Goal: Task Accomplishment & Management: Complete application form

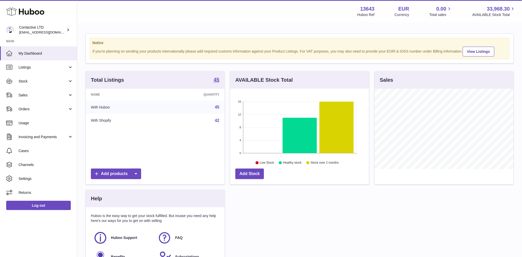
scroll to position [80, 139]
click at [47, 93] on span "Sales" at bounding box center [43, 95] width 49 height 5
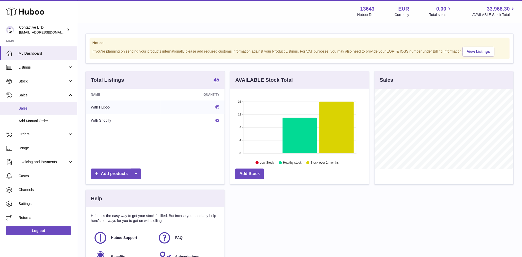
click at [46, 106] on span "Sales" at bounding box center [46, 108] width 55 height 5
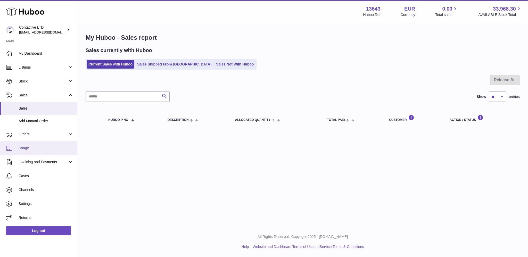
click at [55, 153] on link "Usage" at bounding box center [38, 148] width 77 height 14
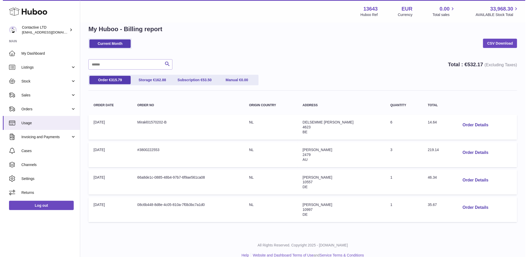
scroll to position [16, 0]
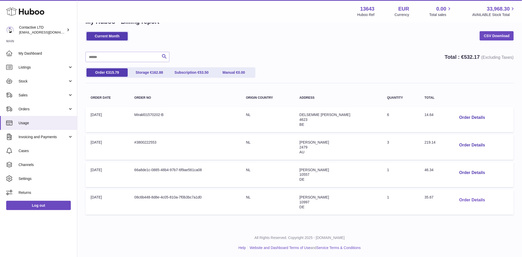
click at [463, 200] on button "Order Details" at bounding box center [472, 200] width 34 height 11
click at [403, 118] on div at bounding box center [261, 128] width 522 height 257
click at [471, 170] on button "Order Details" at bounding box center [472, 172] width 34 height 11
click at [403, 153] on div at bounding box center [261, 128] width 522 height 257
click at [463, 167] on button "Order Details" at bounding box center [472, 172] width 34 height 11
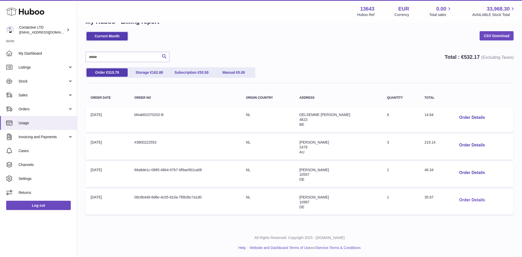
click at [463, 197] on button "Order Details" at bounding box center [472, 200] width 34 height 11
click at [469, 173] on button "Order Details" at bounding box center [472, 172] width 34 height 11
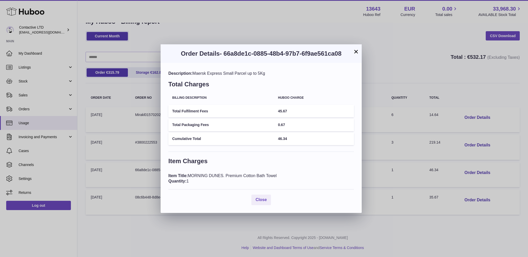
click at [354, 52] on button "×" at bounding box center [356, 51] width 6 height 6
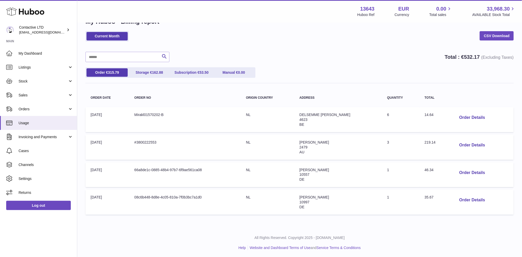
click at [379, 228] on div "All Rights Reserved. Copyright 2025 - Huboo.co.uk Help Website and Dashboard Te…" at bounding box center [299, 242] width 445 height 30
click at [463, 116] on button "Order Details" at bounding box center [472, 117] width 34 height 11
click at [463, 120] on button "Order Details" at bounding box center [472, 117] width 34 height 11
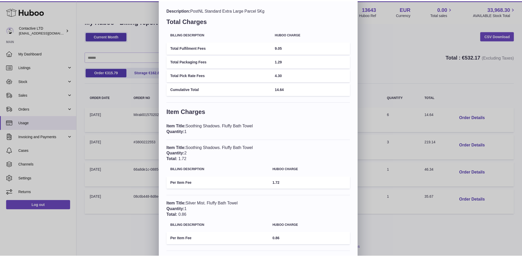
scroll to position [0, 0]
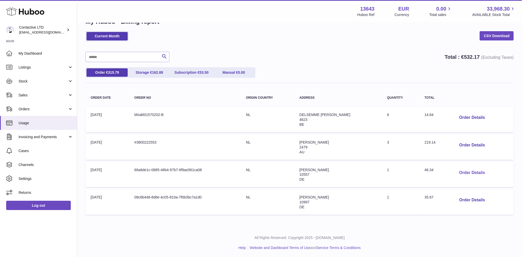
click at [465, 173] on button "Order Details" at bounding box center [472, 172] width 34 height 11
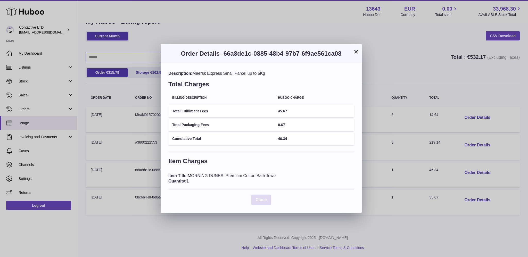
click at [264, 198] on span "Close" at bounding box center [260, 199] width 11 height 4
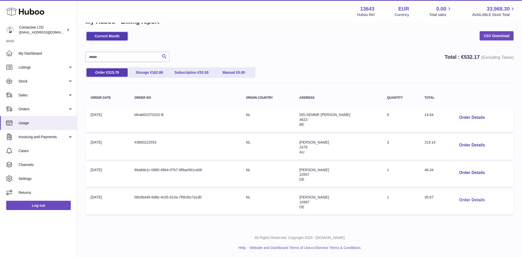
click at [470, 202] on button "Order Details" at bounding box center [472, 200] width 34 height 11
click at [36, 75] on link "Stock" at bounding box center [38, 81] width 77 height 14
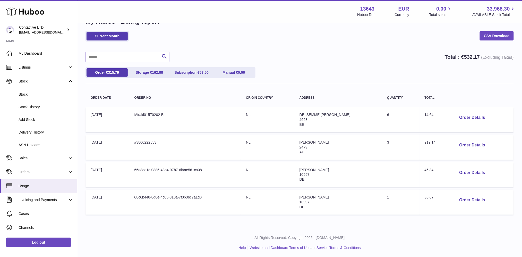
click at [219, 47] on div "Current Month CSV Download Search Total : € 532.17 (Excluding Taxes) Order € 31…" at bounding box center [300, 124] width 428 height 186
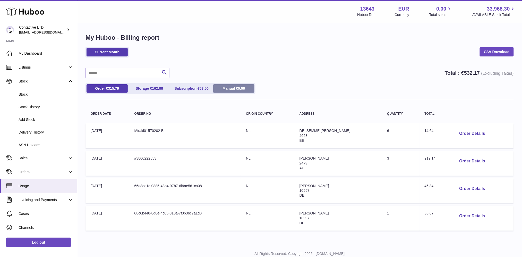
click at [244, 90] on span "0.00" at bounding box center [241, 88] width 7 height 4
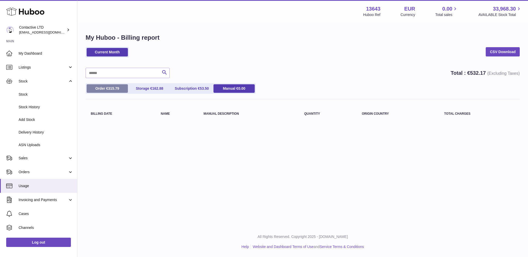
click at [105, 86] on link "Order € 315.79" at bounding box center [107, 88] width 41 height 8
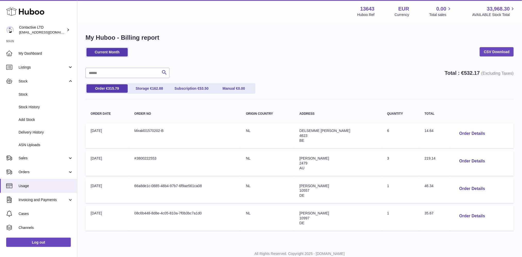
click at [363, 59] on div "Current Month CSV Download" at bounding box center [300, 55] width 428 height 16
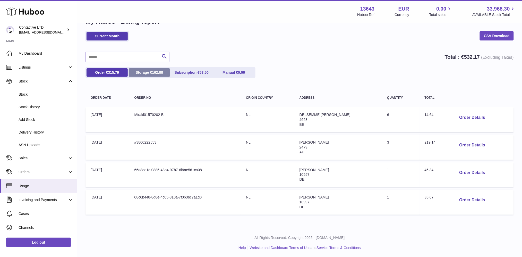
click at [143, 73] on link "Storage € 162.88" at bounding box center [149, 72] width 41 height 8
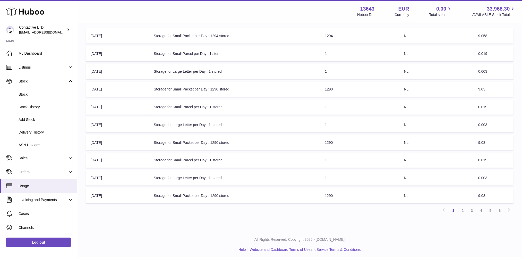
scroll to position [96, 0]
click at [464, 207] on link "2" at bounding box center [462, 208] width 9 height 9
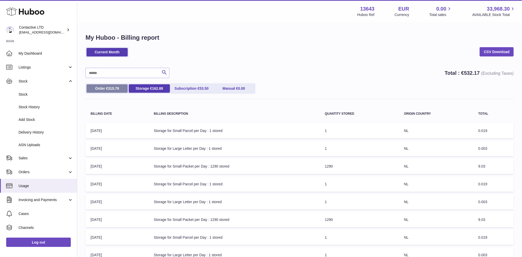
click at [108, 85] on link "Order € 315.79" at bounding box center [107, 88] width 41 height 8
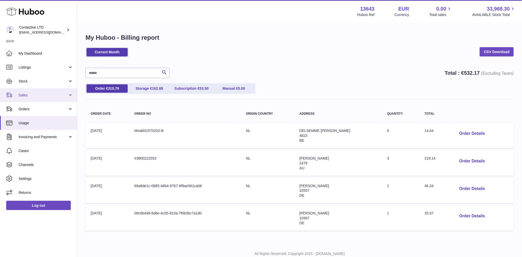
click at [39, 93] on span "Sales" at bounding box center [43, 95] width 49 height 5
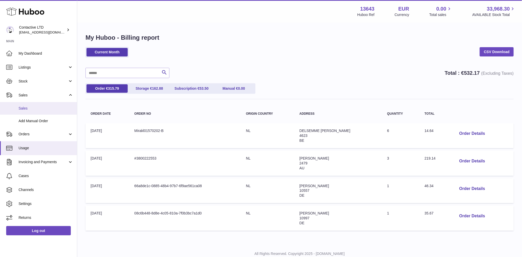
click at [42, 108] on span "Sales" at bounding box center [46, 108] width 55 height 5
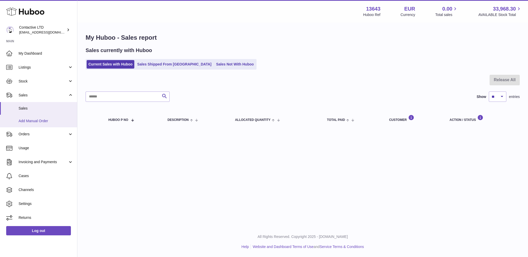
click at [55, 122] on span "Add Manual Order" at bounding box center [46, 120] width 55 height 5
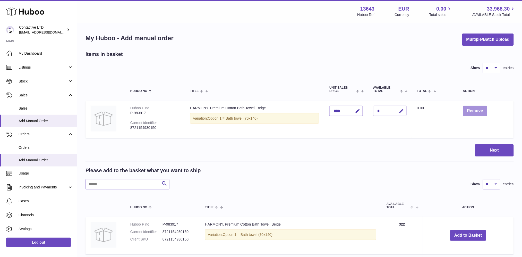
click at [483, 111] on button "Remove" at bounding box center [475, 111] width 24 height 11
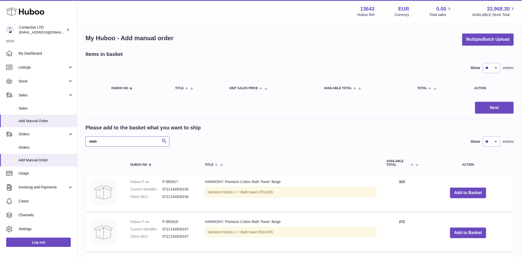
click at [141, 143] on input "text" at bounding box center [128, 141] width 84 height 10
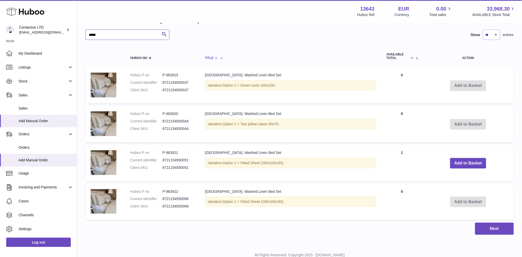
scroll to position [109, 0]
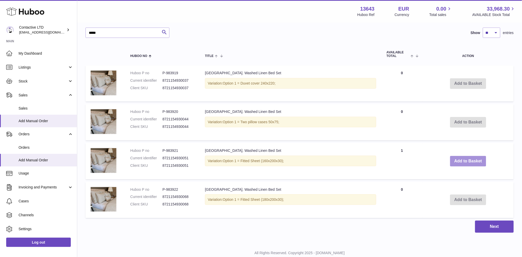
click at [484, 159] on button "Add to Basket" at bounding box center [468, 161] width 36 height 11
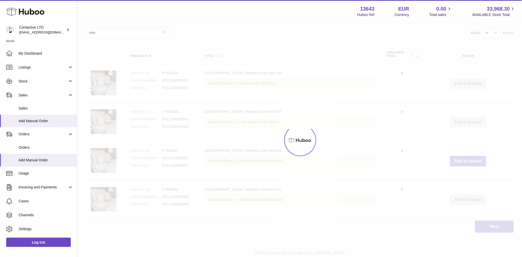
scroll to position [150, 0]
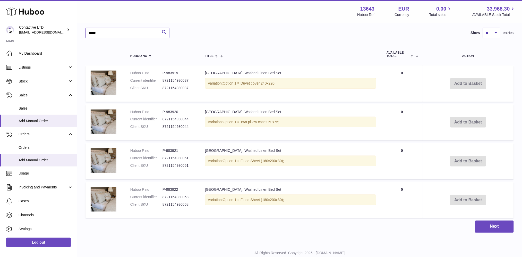
click at [123, 36] on input "*****" at bounding box center [128, 33] width 84 height 10
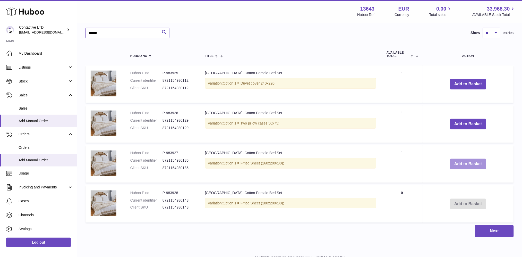
type input "******"
click at [459, 160] on button "Add to Basket" at bounding box center [468, 164] width 36 height 11
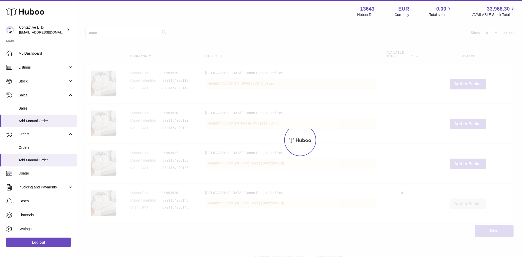
scroll to position [190, 0]
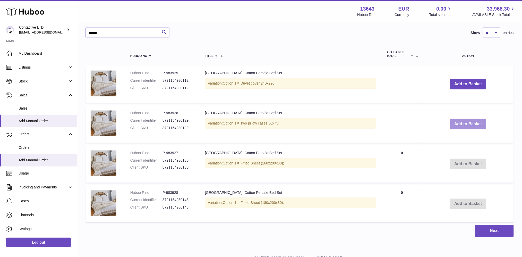
click at [459, 125] on button "Add to Basket" at bounding box center [468, 124] width 36 height 11
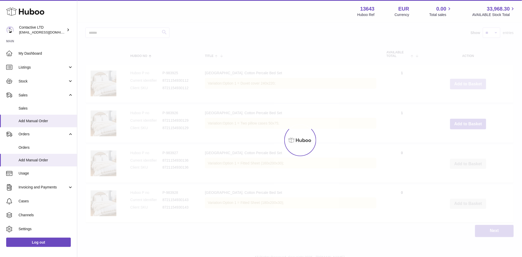
scroll to position [230, 0]
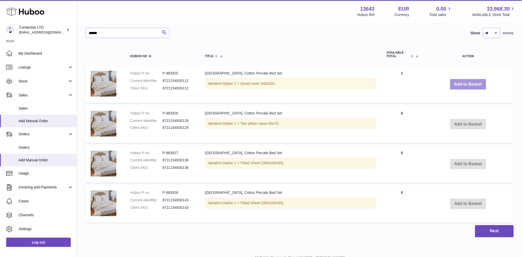
click at [461, 87] on button "Add to Basket" at bounding box center [468, 84] width 36 height 11
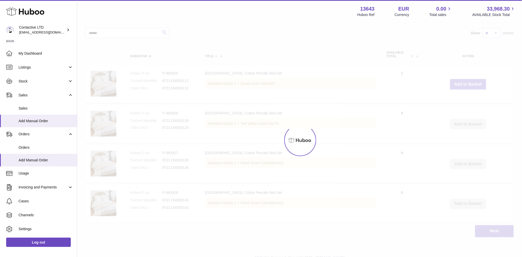
scroll to position [270, 0]
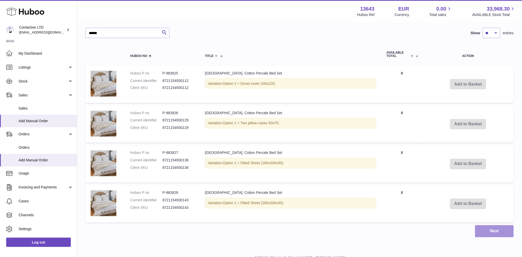
click at [488, 233] on button "Next" at bounding box center [494, 231] width 39 height 12
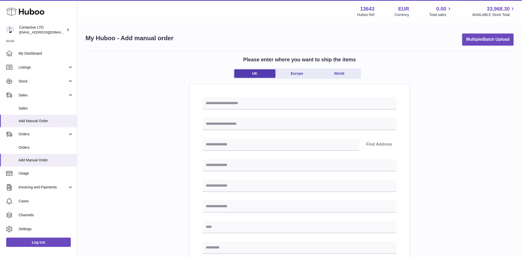
scroll to position [193, 0]
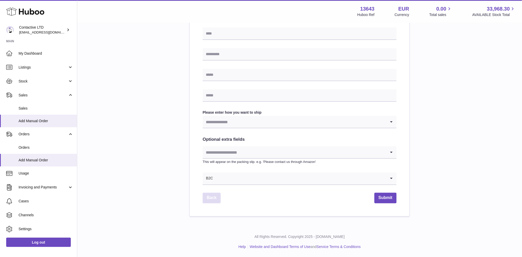
click at [214, 196] on link "Back" at bounding box center [212, 198] width 18 height 11
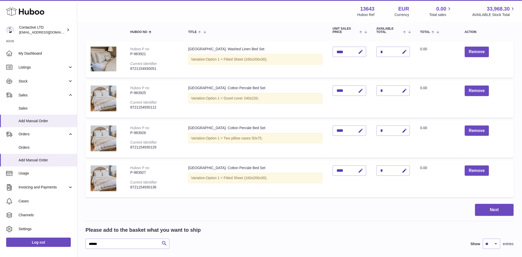
scroll to position [59, 0]
click at [489, 209] on button "Next" at bounding box center [494, 209] width 39 height 12
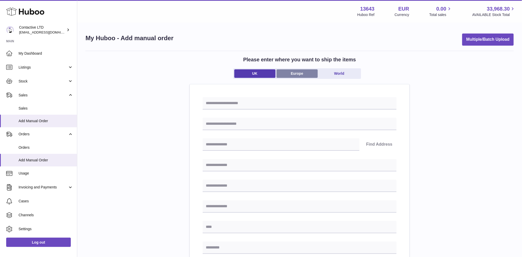
click at [287, 74] on link "Europe" at bounding box center [297, 73] width 41 height 8
click at [269, 103] on input "text" at bounding box center [300, 103] width 194 height 12
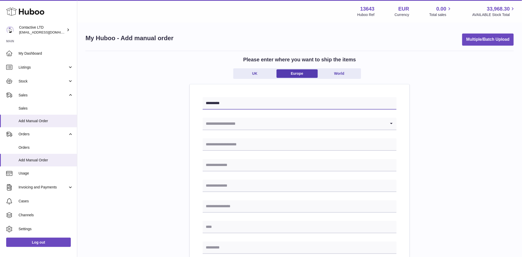
type input "*********"
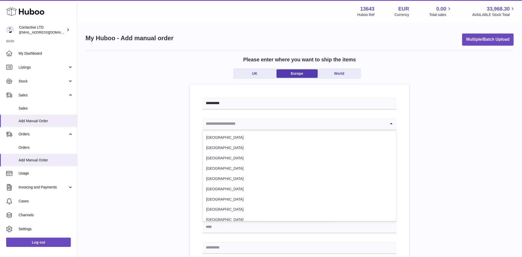
click at [220, 128] on input "Search for option" at bounding box center [295, 124] width 184 height 12
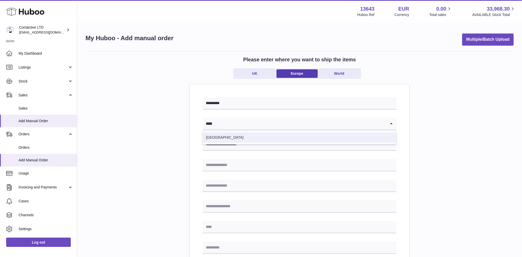
click at [222, 135] on li "Germany" at bounding box center [299, 137] width 193 height 10
type input "****"
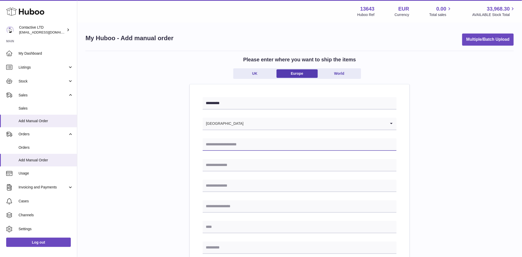
click at [222, 142] on input "text" at bounding box center [300, 144] width 194 height 12
paste input "**********"
type input "**********"
click at [218, 167] on input "text" at bounding box center [300, 165] width 194 height 12
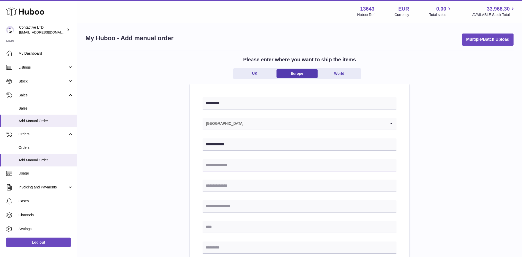
paste input "**********"
type input "**********"
click at [224, 208] on input "text" at bounding box center [300, 206] width 194 height 12
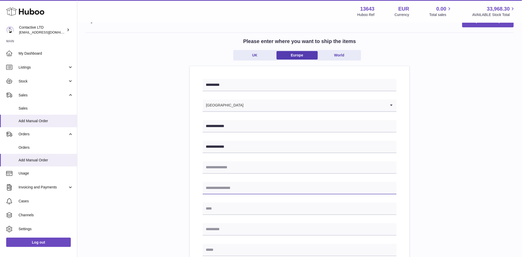
scroll to position [19, 0]
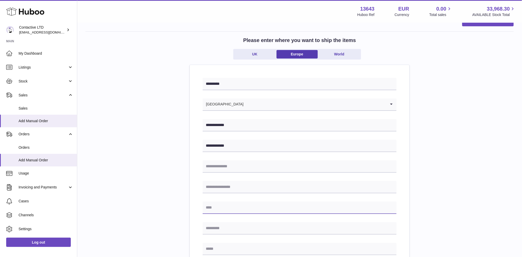
paste input "******"
click at [232, 211] on input "text" at bounding box center [300, 207] width 194 height 12
type input "******"
click at [224, 227] on input "text" at bounding box center [300, 228] width 194 height 12
paste input "*****"
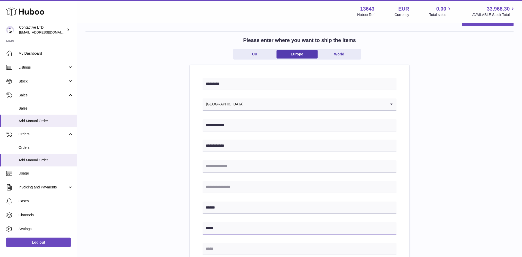
type input "*****"
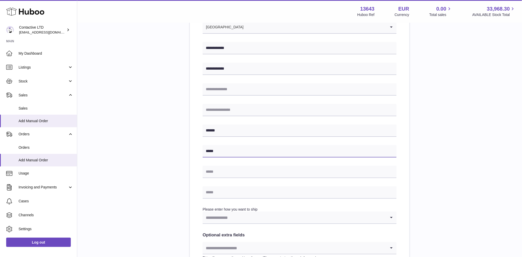
scroll to position [101, 0]
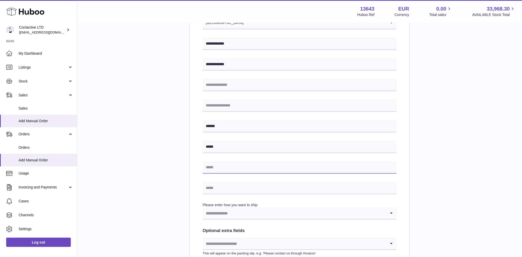
click at [244, 169] on input "text" at bounding box center [300, 167] width 194 height 12
type input "*"
type input "**********"
click at [257, 84] on input "**********" at bounding box center [300, 85] width 194 height 12
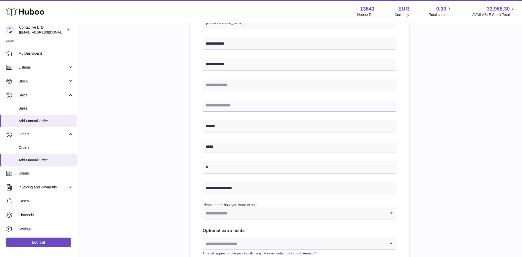
click at [194, 90] on div "**********" at bounding box center [300, 152] width 220 height 337
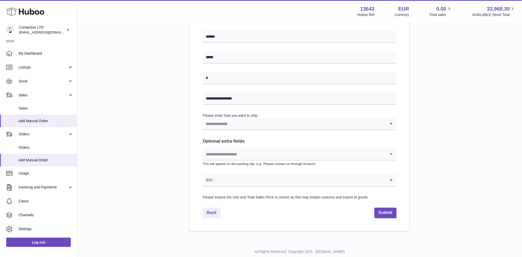
scroll to position [193, 0]
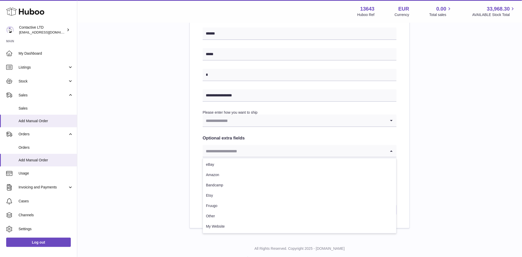
click at [256, 149] on input "Search for option" at bounding box center [295, 151] width 184 height 12
click at [233, 117] on input "Search for option" at bounding box center [295, 121] width 184 height 12
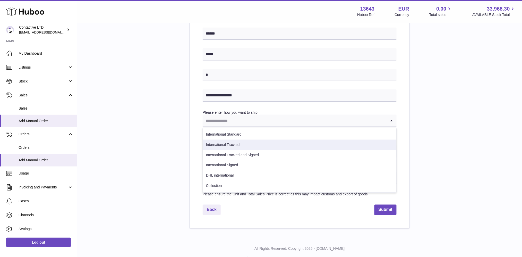
click at [231, 142] on li "International Tracked" at bounding box center [299, 145] width 193 height 10
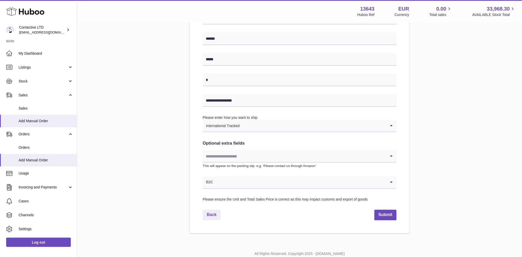
scroll to position [191, 0]
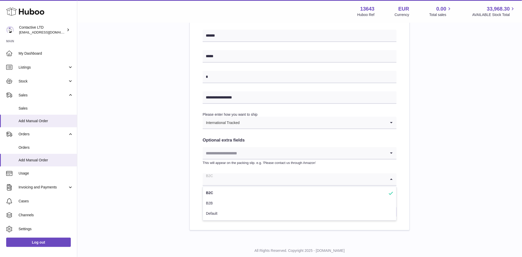
click at [243, 185] on input "Search for option" at bounding box center [295, 179] width 184 height 12
click at [241, 183] on input "Search for option" at bounding box center [295, 179] width 184 height 12
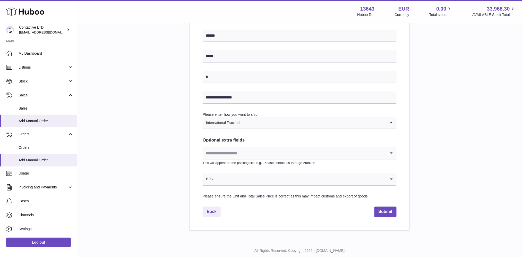
click at [184, 171] on div "**********" at bounding box center [300, 45] width 428 height 371
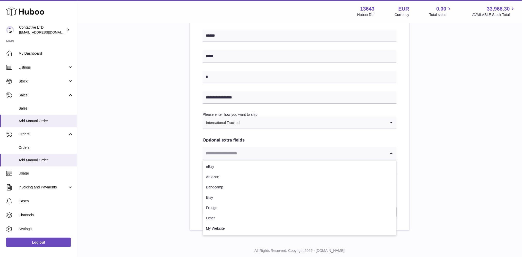
click at [246, 148] on input "Search for option" at bounding box center [295, 153] width 184 height 12
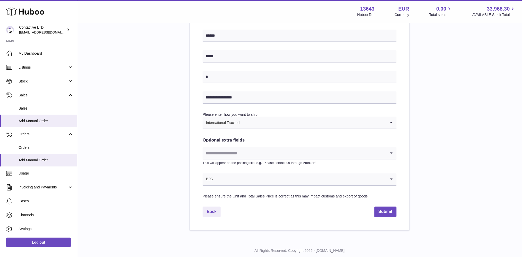
click at [264, 137] on div "**********" at bounding box center [300, 52] width 194 height 293
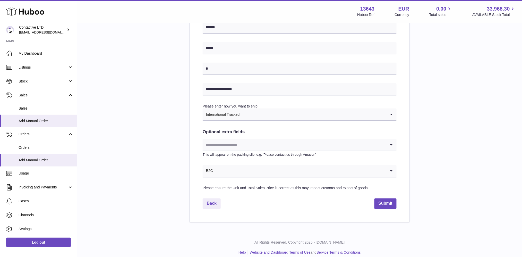
scroll to position [205, 0]
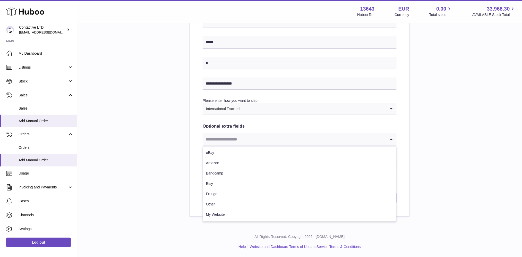
click at [262, 143] on input "Search for option" at bounding box center [295, 139] width 184 height 12
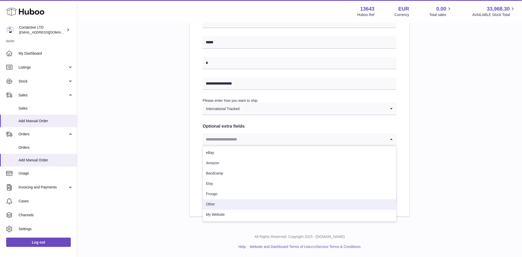
click at [244, 207] on li "Other" at bounding box center [299, 204] width 193 height 10
click at [237, 143] on input "Search for option" at bounding box center [295, 139] width 184 height 12
click at [154, 182] on div "**********" at bounding box center [300, 31] width 428 height 371
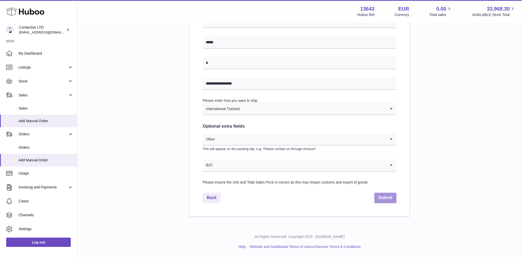
click at [394, 198] on button "Submit" at bounding box center [386, 198] width 22 height 11
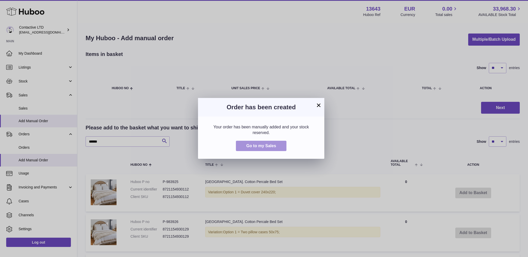
click at [264, 145] on span "Go to my Sales" at bounding box center [261, 145] width 30 height 4
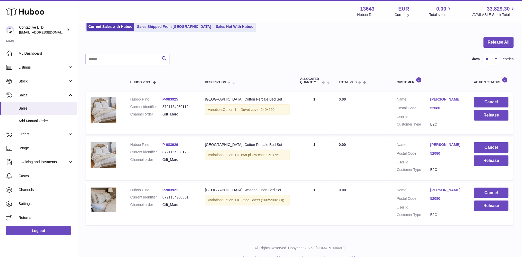
scroll to position [48, 0]
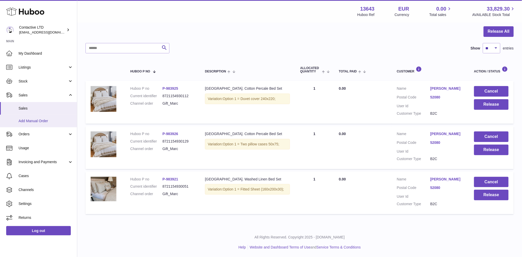
click at [46, 118] on link "Add Manual Order" at bounding box center [38, 121] width 77 height 13
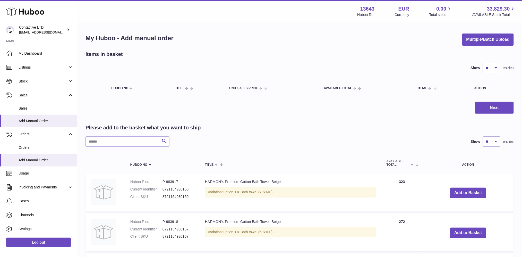
scroll to position [1, 0]
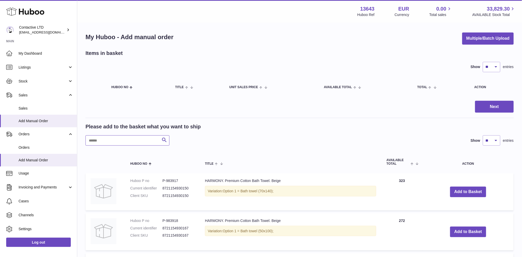
click at [110, 136] on input "text" at bounding box center [128, 140] width 84 height 10
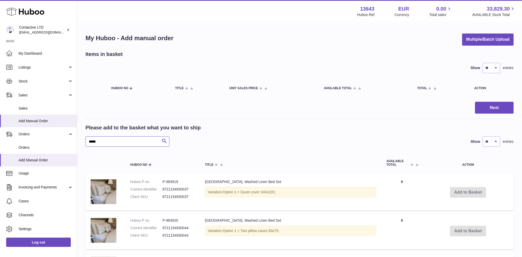
type input "*****"
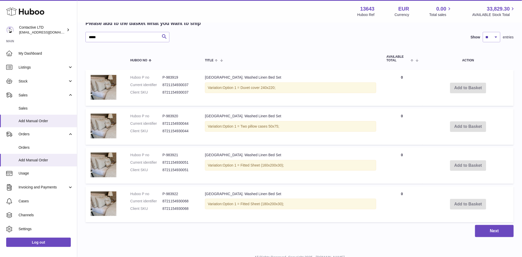
scroll to position [124, 0]
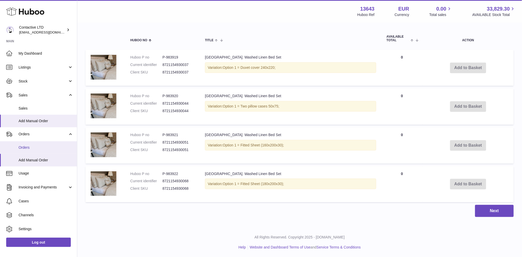
click at [43, 144] on link "Orders" at bounding box center [38, 147] width 77 height 13
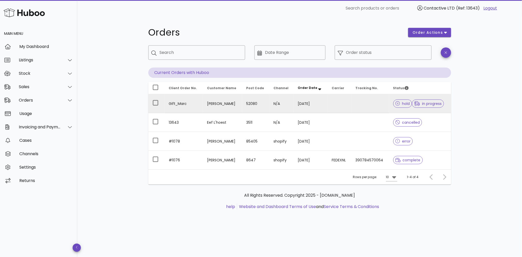
click at [226, 101] on td "Marc Schmitz" at bounding box center [222, 103] width 39 height 19
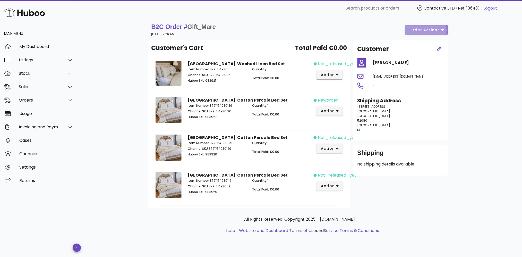
click at [440, 29] on span "order actions" at bounding box center [424, 29] width 31 height 5
click at [489, 56] on div "B2C Order # Gift_Marc 19 September 2025 at 9:26 AM order actions Customer's Car…" at bounding box center [299, 136] width 445 height 240
click at [333, 75] on span "action" at bounding box center [328, 74] width 14 height 5
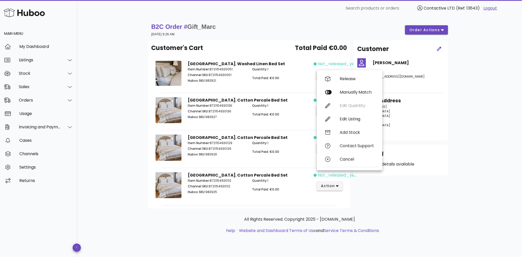
click at [447, 125] on div "Shipping Address Prunkweg 138 Aachen Aachen 52080 Germany DE" at bounding box center [400, 116] width 93 height 45
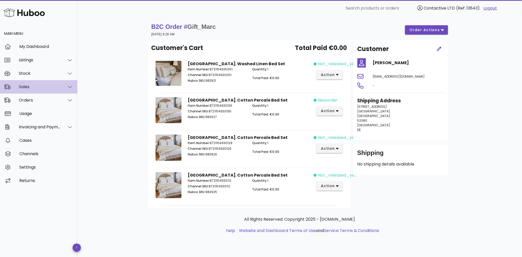
click at [38, 89] on div "Sales" at bounding box center [38, 86] width 77 height 13
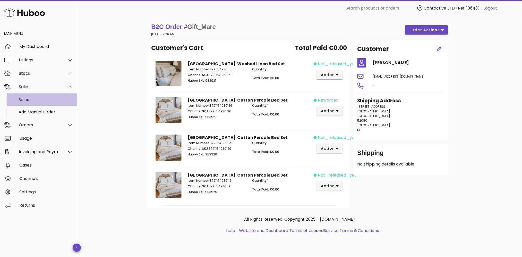
click at [40, 101] on div "Sales" at bounding box center [46, 99] width 55 height 5
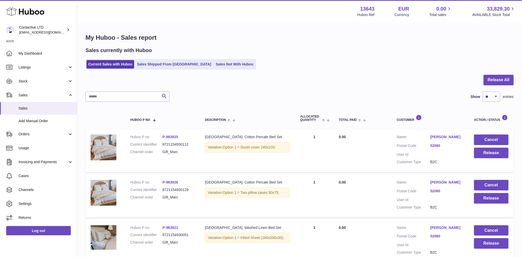
scroll to position [48, 0]
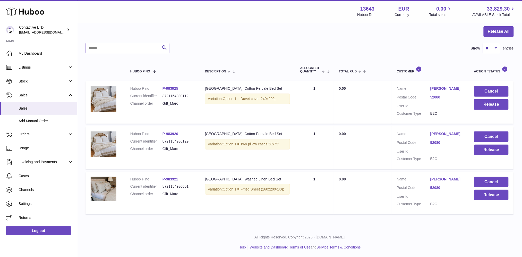
click at [437, 97] on link "52080" at bounding box center [446, 97] width 33 height 5
click at [393, 94] on div at bounding box center [261, 128] width 522 height 257
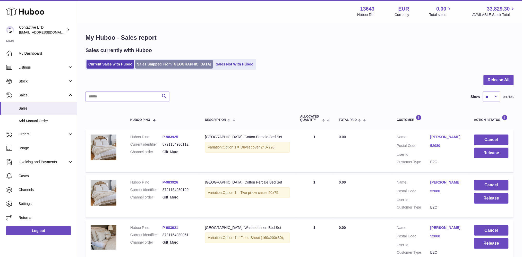
click at [141, 65] on link "Sales Shipped From Huboo" at bounding box center [174, 64] width 78 height 8
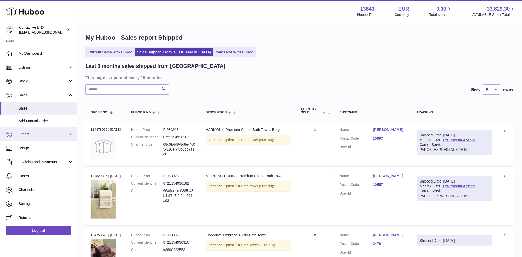
click at [34, 135] on span "Orders" at bounding box center [43, 134] width 49 height 5
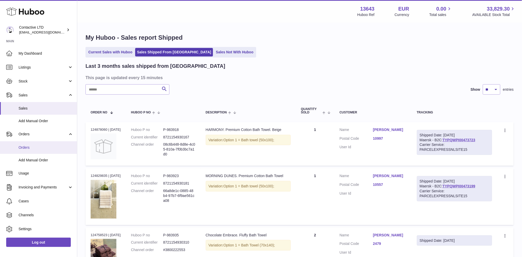
click at [43, 147] on span "Orders" at bounding box center [46, 147] width 55 height 5
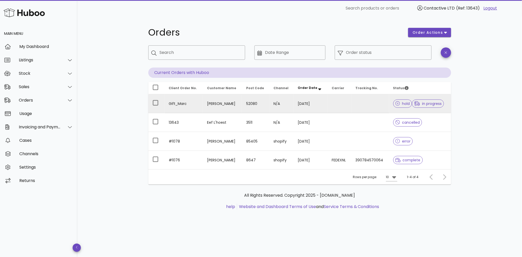
click at [285, 108] on td "N/A" at bounding box center [281, 103] width 24 height 19
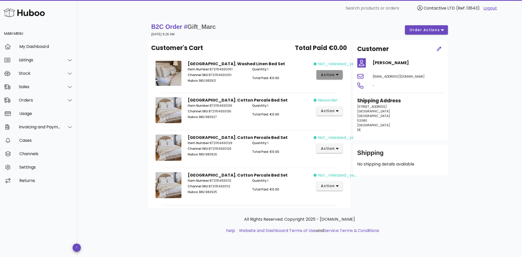
click at [336, 73] on span "action" at bounding box center [330, 74] width 18 height 5
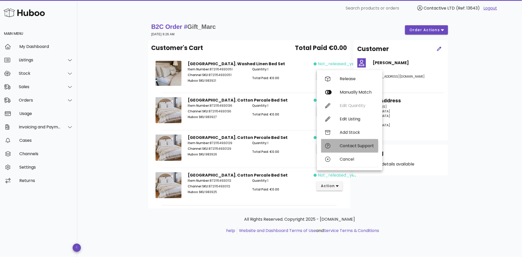
click at [337, 144] on div "Contact Support" at bounding box center [349, 145] width 57 height 13
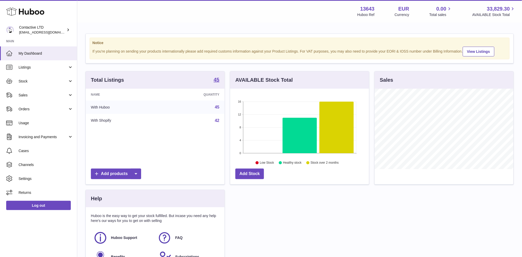
scroll to position [80, 139]
click at [32, 93] on span "Sales" at bounding box center [43, 95] width 49 height 5
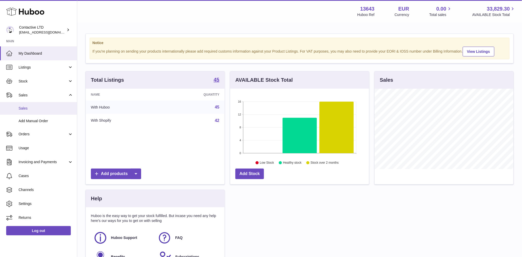
click at [37, 106] on span "Sales" at bounding box center [46, 108] width 55 height 5
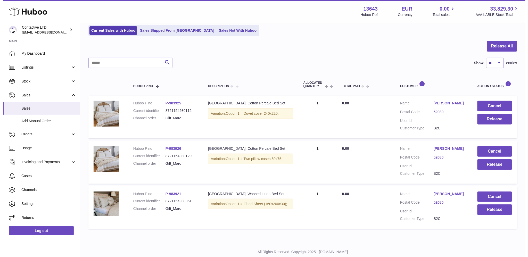
scroll to position [34, 0]
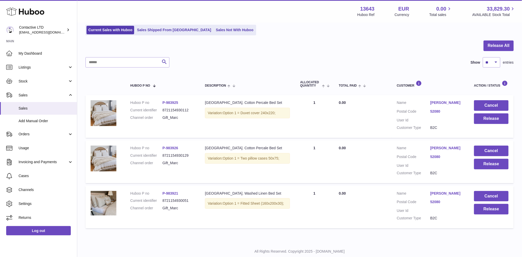
click at [171, 102] on link "P-983925" at bounding box center [171, 102] width 16 height 4
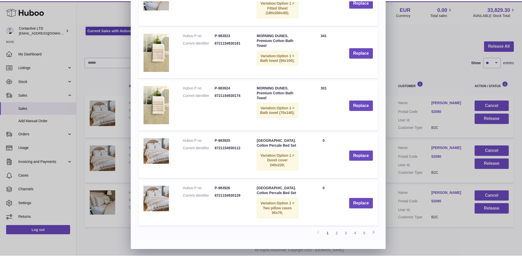
scroll to position [0, 0]
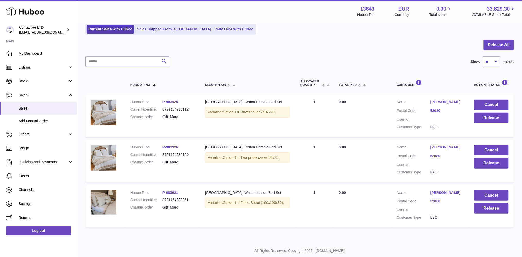
scroll to position [48, 0]
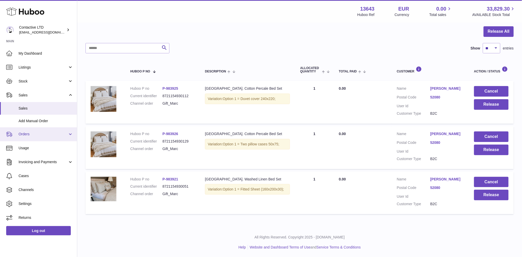
click at [25, 135] on span "Orders" at bounding box center [43, 134] width 49 height 5
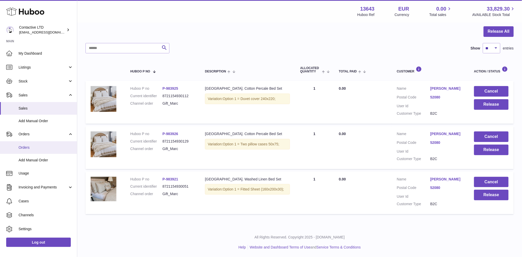
click at [33, 147] on span "Orders" at bounding box center [46, 147] width 55 height 5
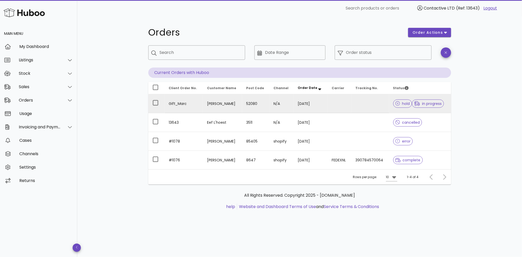
click at [217, 106] on td "[PERSON_NAME]" at bounding box center [222, 103] width 39 height 19
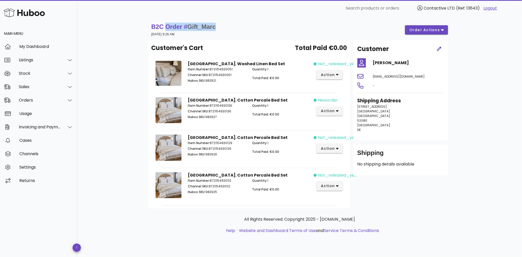
drag, startPoint x: 221, startPoint y: 28, endPoint x: 166, endPoint y: 25, distance: 54.4
click at [167, 25] on div "B2C Order # Gift_Marc 19 September 2025 at 9:26 AM order actions" at bounding box center [299, 30] width 297 height 14
copy strong "Order # Gift_Marc"
click at [33, 137] on div "Cases" at bounding box center [46, 140] width 54 height 11
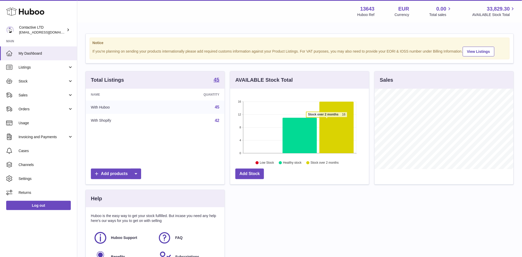
scroll to position [80, 139]
click at [27, 96] on span "Sales" at bounding box center [43, 95] width 49 height 5
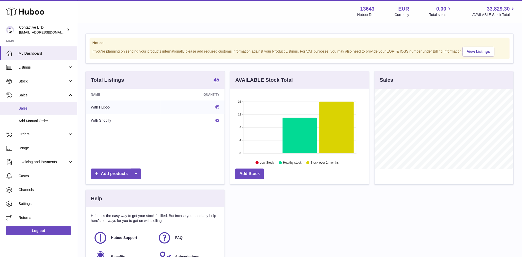
click at [35, 106] on span "Sales" at bounding box center [46, 108] width 55 height 5
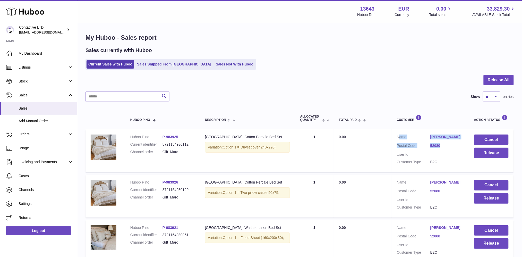
drag, startPoint x: 396, startPoint y: 136, endPoint x: 447, endPoint y: 144, distance: 51.4
click at [447, 144] on td "Customer Name [PERSON_NAME] Postal Code 52080 User Id Customer Type B2C" at bounding box center [430, 150] width 77 height 43
copy dl "Name [PERSON_NAME] Postal Code 52080"
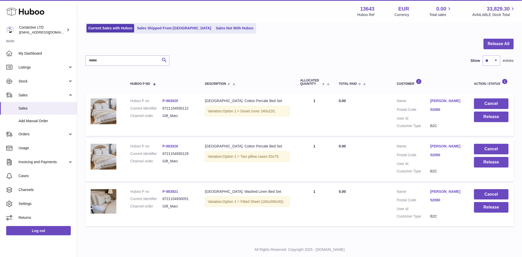
scroll to position [48, 0]
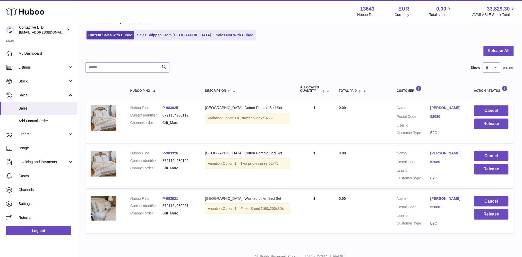
scroll to position [48, 0]
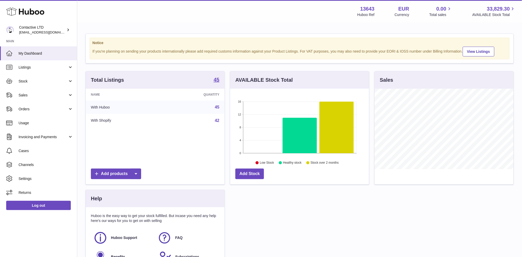
scroll to position [80, 139]
click at [23, 124] on span "Usage" at bounding box center [46, 123] width 55 height 5
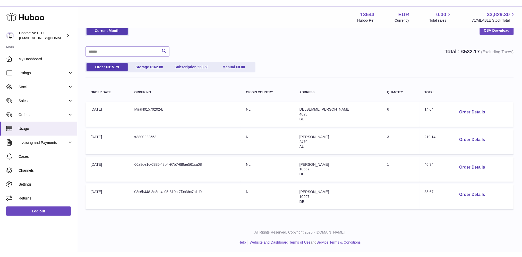
scroll to position [16, 0]
